Goal: Task Accomplishment & Management: Complete application form

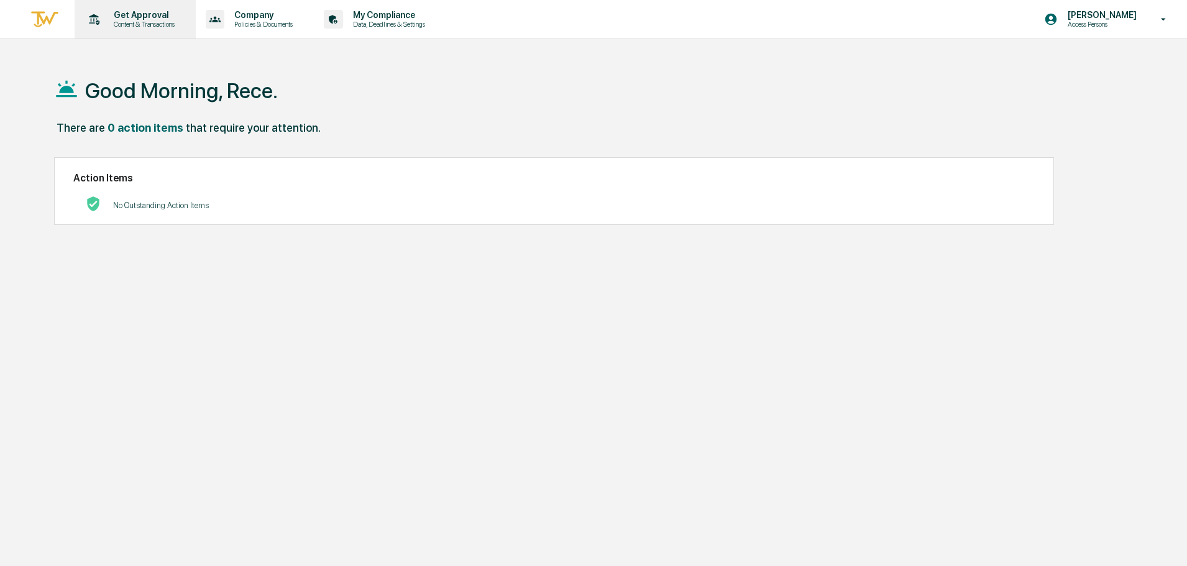
click at [110, 16] on p "Get Approval" at bounding box center [142, 15] width 77 height 10
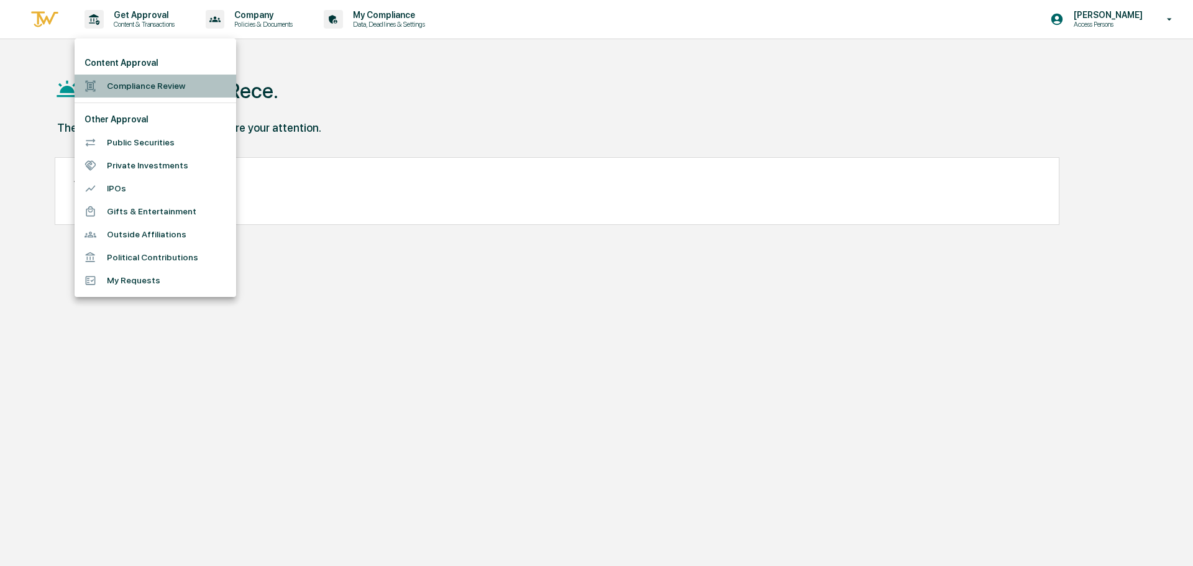
click at [146, 86] on li "Compliance Review" at bounding box center [156, 86] width 162 height 23
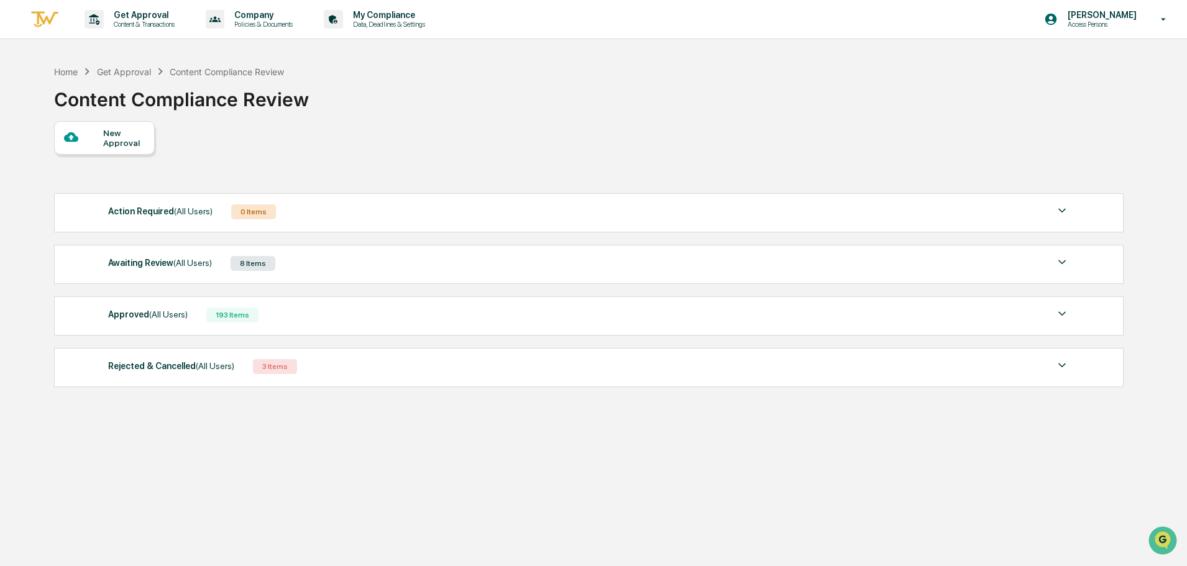
click at [114, 139] on div "New Approval" at bounding box center [124, 138] width 42 height 20
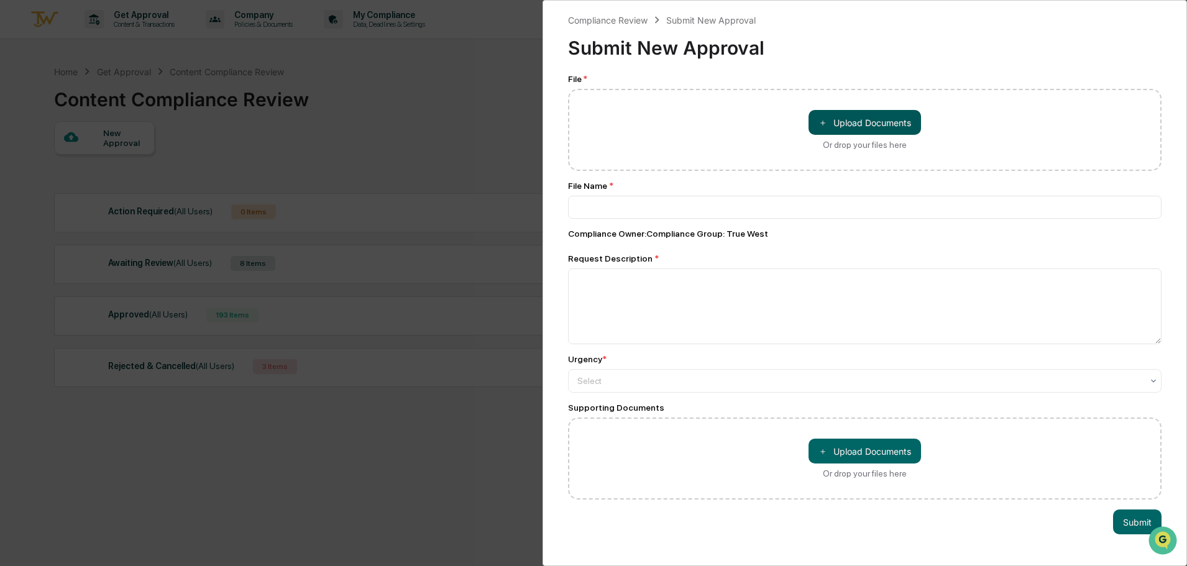
click at [822, 119] on span "＋" at bounding box center [823, 123] width 9 height 12
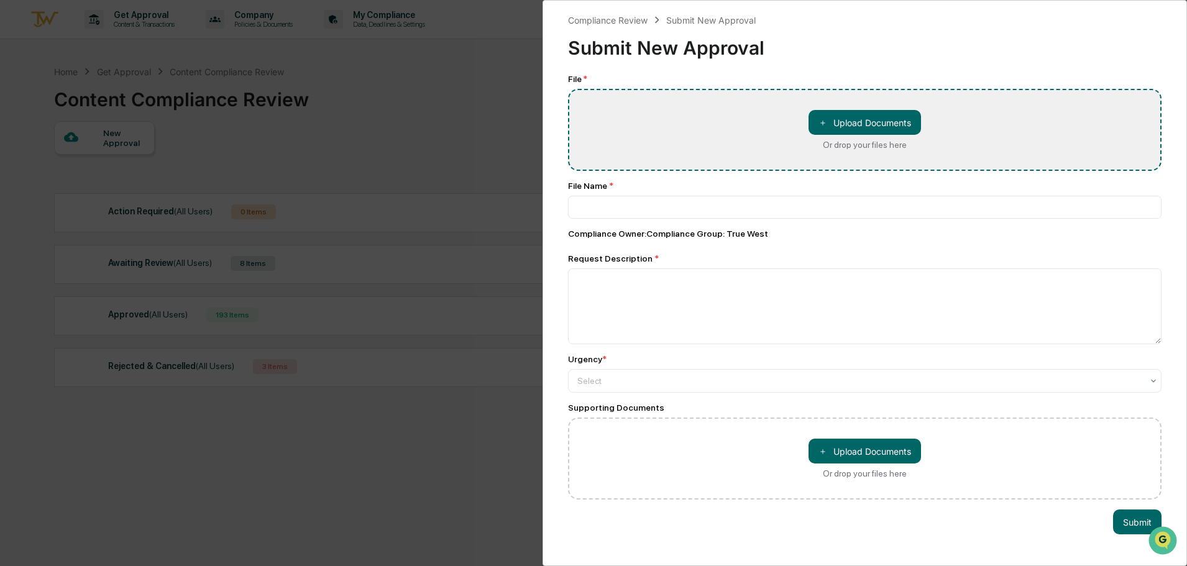
type input "**********"
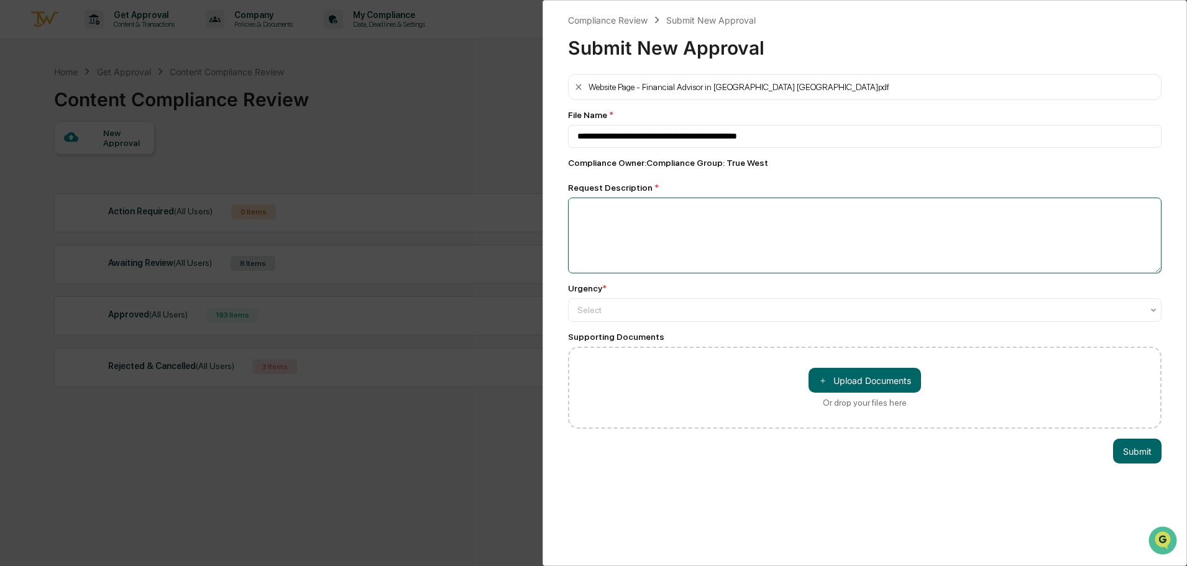
click at [631, 218] on textarea at bounding box center [865, 236] width 594 height 76
type textarea "**********"
click at [610, 315] on div at bounding box center [859, 310] width 565 height 12
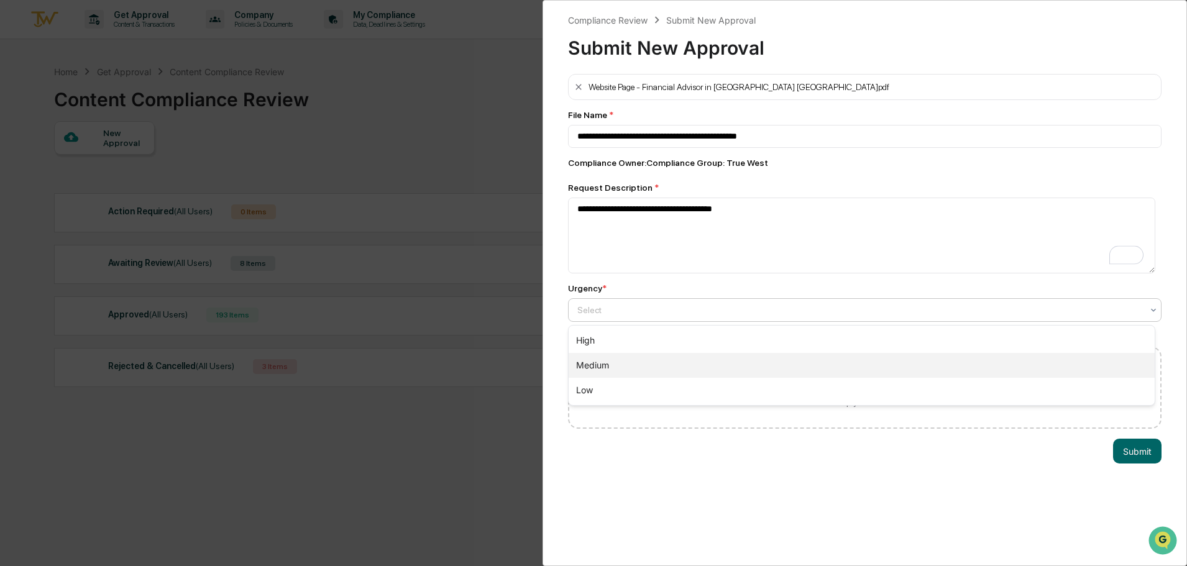
click at [619, 367] on div "Medium" at bounding box center [862, 365] width 586 height 25
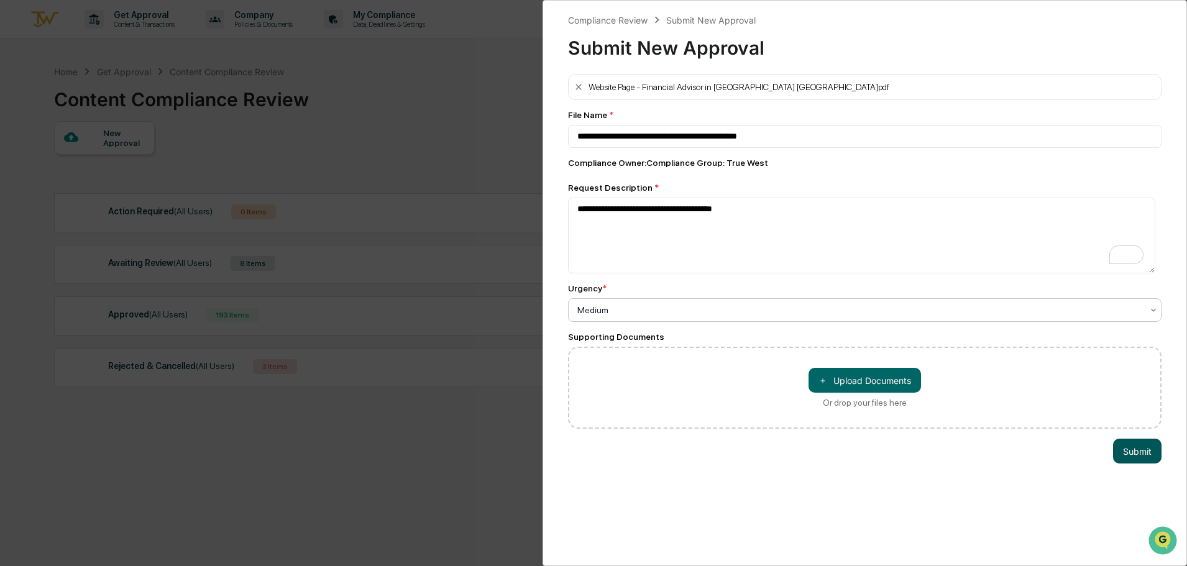
click at [1124, 454] on button "Submit" at bounding box center [1137, 451] width 48 height 25
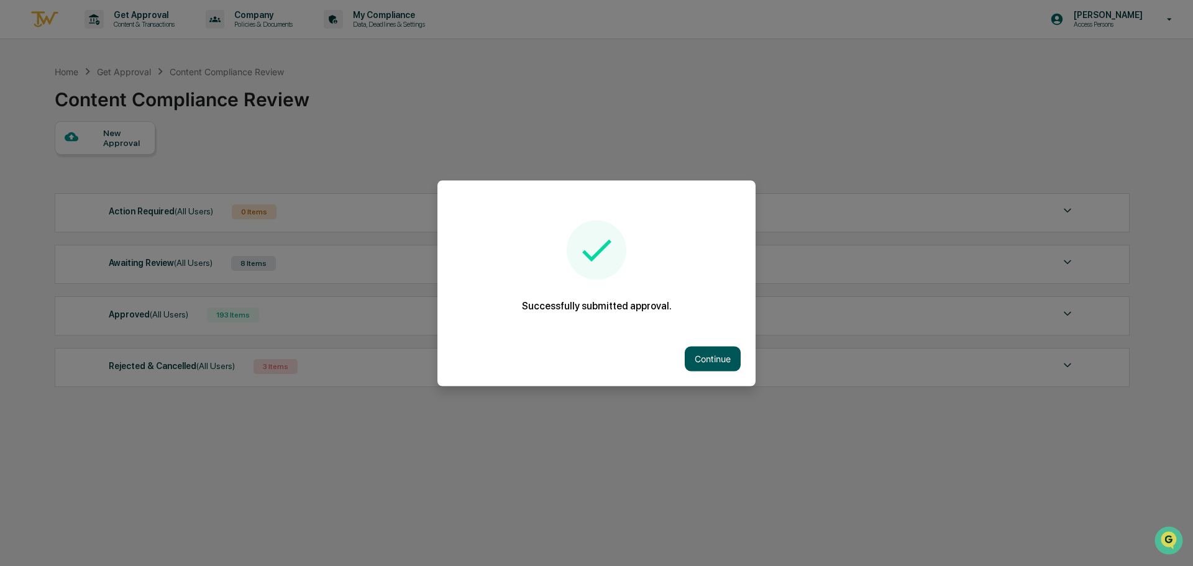
click at [712, 351] on button "Continue" at bounding box center [713, 358] width 56 height 25
